Goal: Download file/media

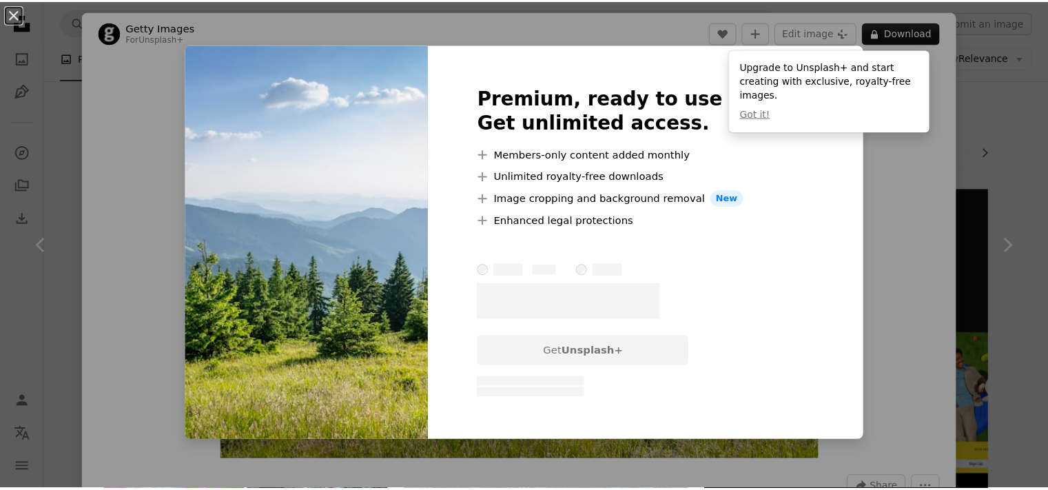
scroll to position [964, 0]
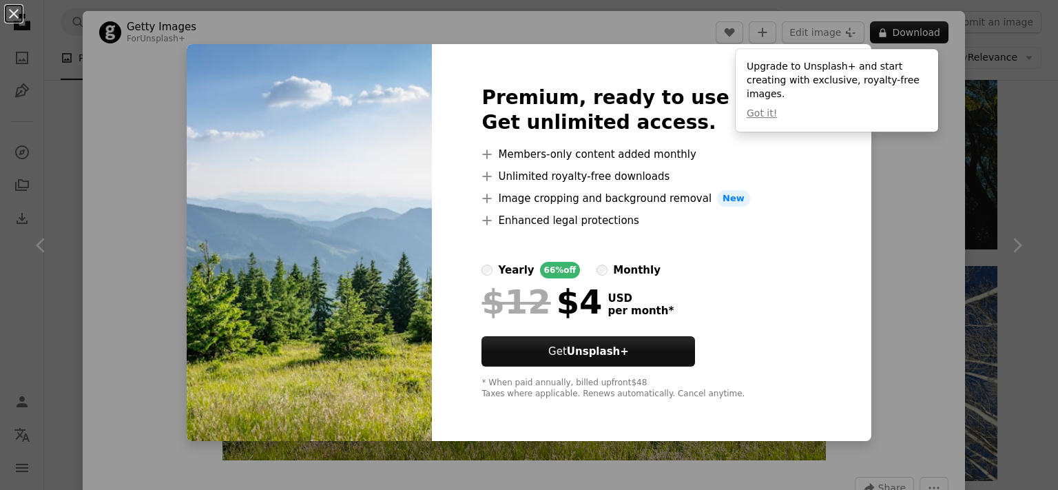
click at [885, 218] on div "An X shape Premium, ready to use images. Get unlimited access. A plus sign Memb…" at bounding box center [529, 245] width 1058 height 490
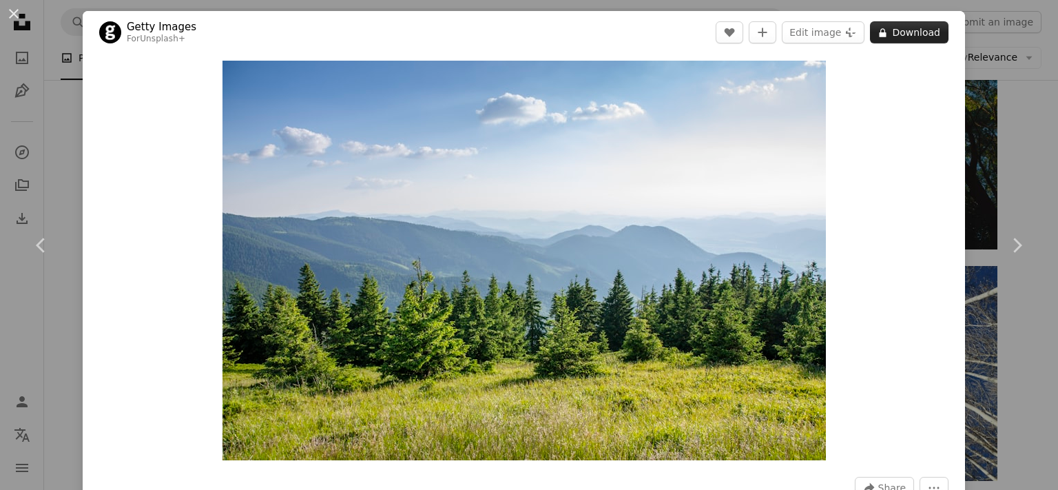
click at [893, 35] on button "A lock Download" at bounding box center [909, 32] width 79 height 22
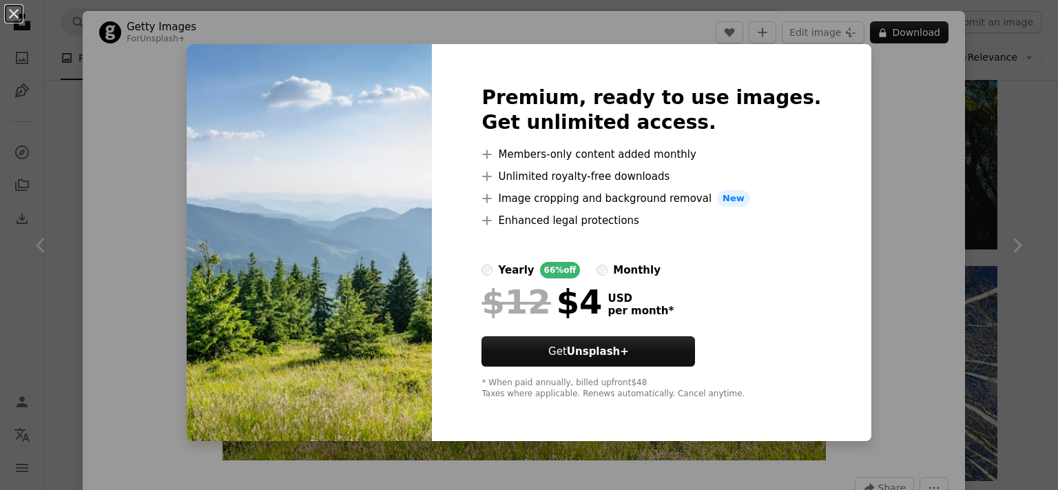
click at [854, 132] on div "An X shape Premium, ready to use images. Get unlimited access. A plus sign Memb…" at bounding box center [529, 245] width 1058 height 490
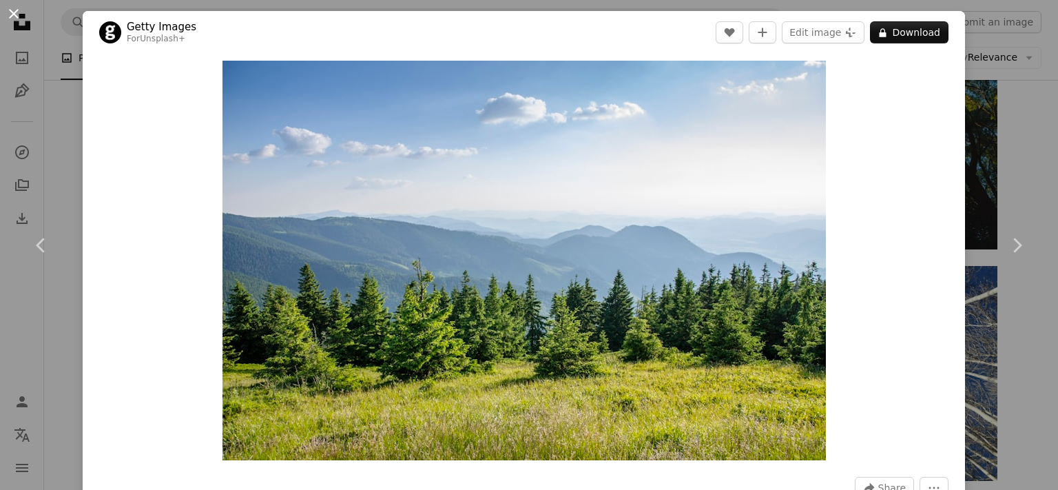
click at [12, 10] on button "An X shape" at bounding box center [14, 14] width 17 height 17
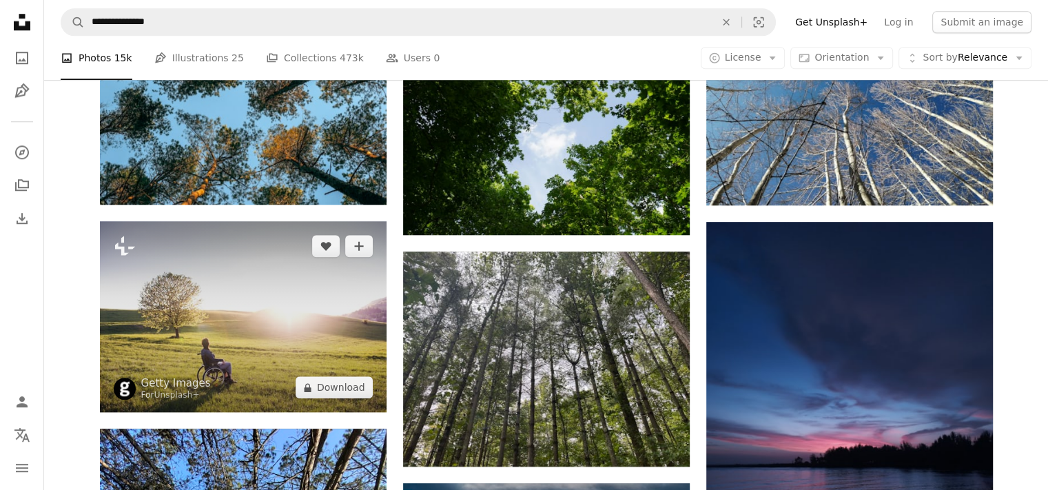
scroll to position [1378, 0]
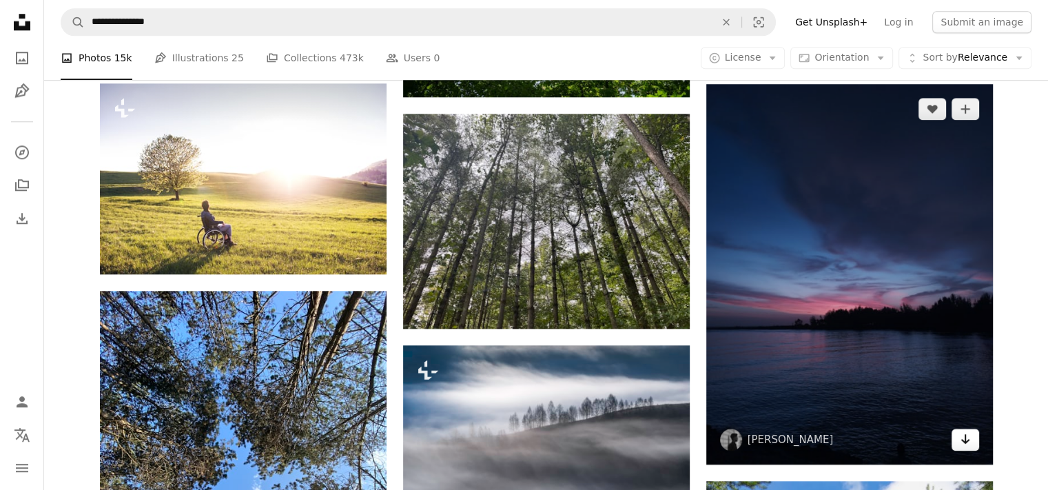
click at [960, 437] on icon "Arrow pointing down" at bounding box center [965, 439] width 11 height 17
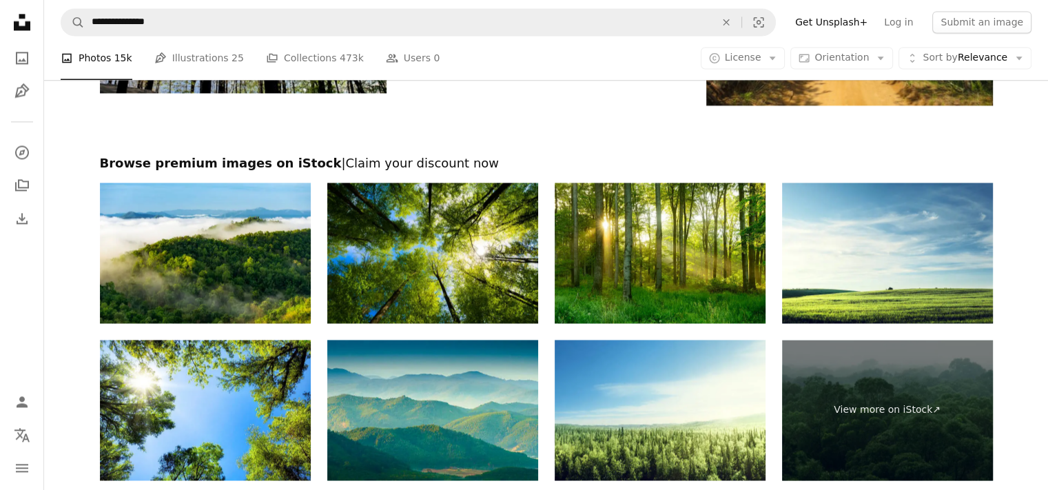
scroll to position [2204, 0]
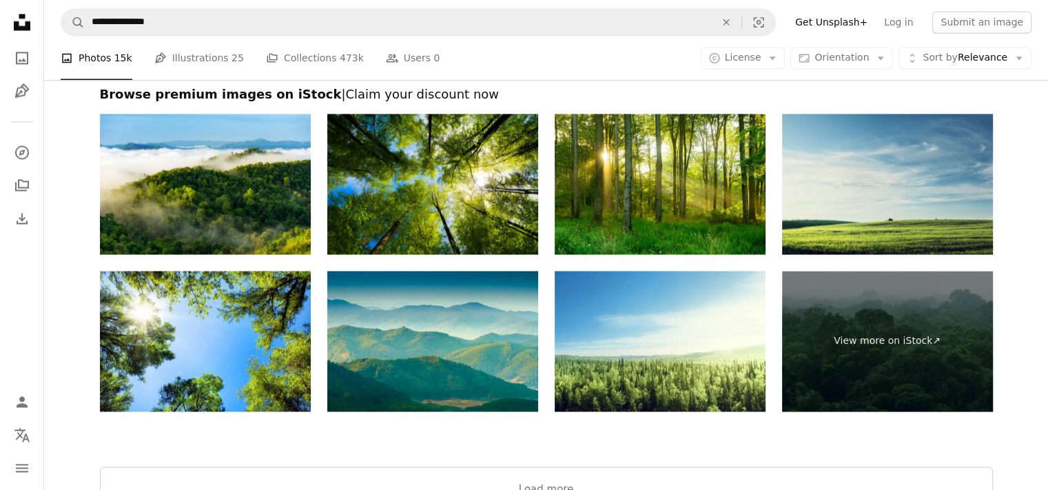
click at [882, 216] on img at bounding box center [887, 184] width 211 height 141
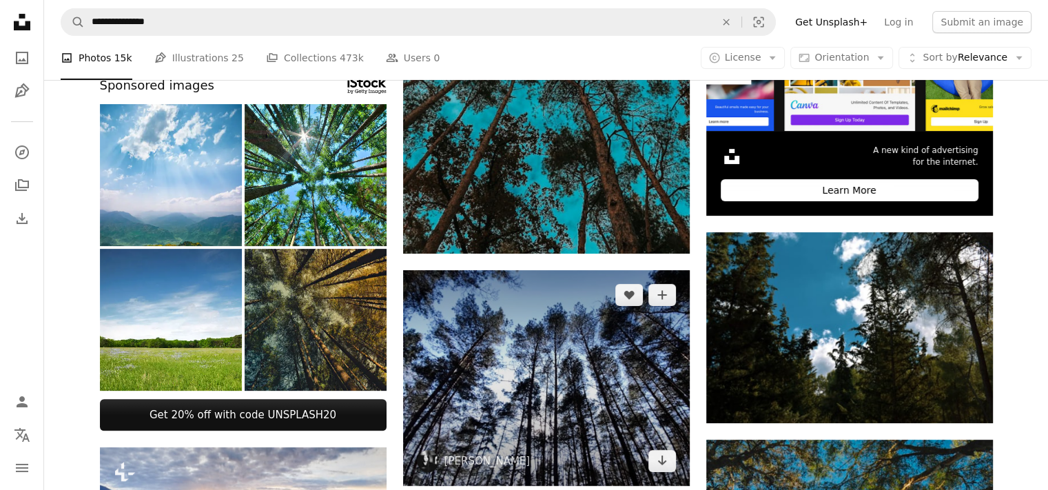
scroll to position [276, 0]
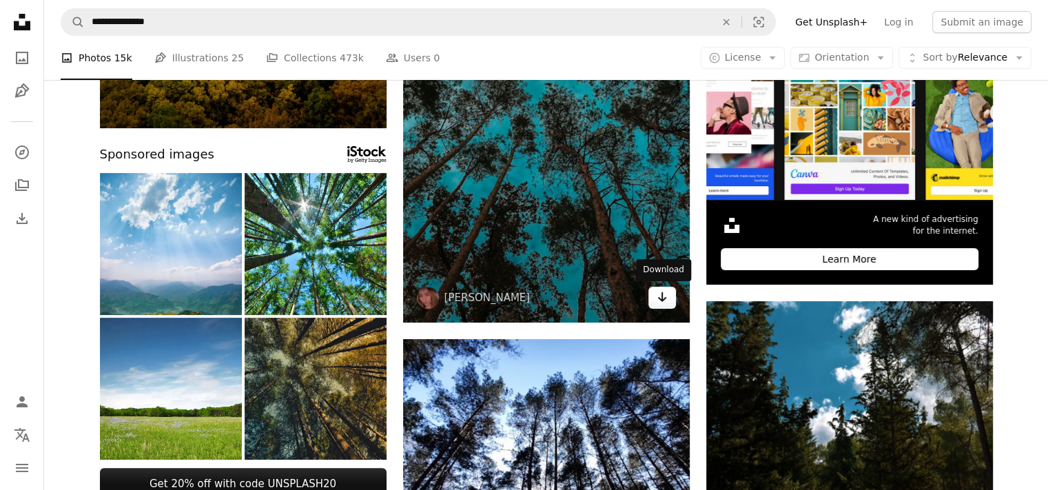
click at [658, 298] on icon "Download" at bounding box center [661, 297] width 9 height 10
